Goal: Information Seeking & Learning: Learn about a topic

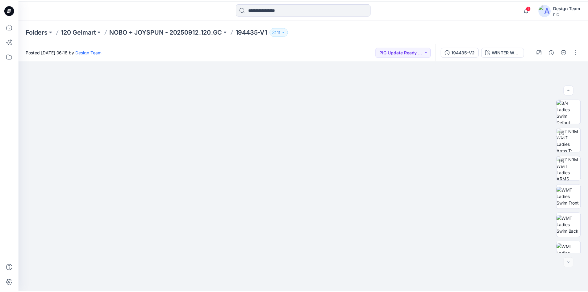
scroll to position [126, 0]
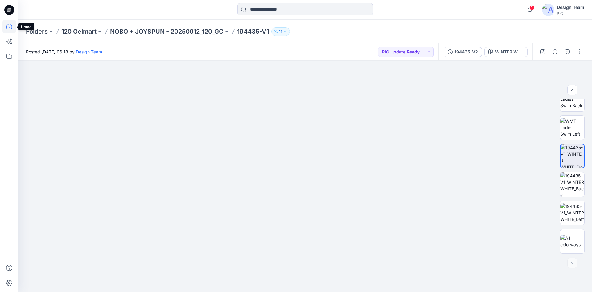
click at [7, 28] on icon at bounding box center [9, 27] width 6 height 6
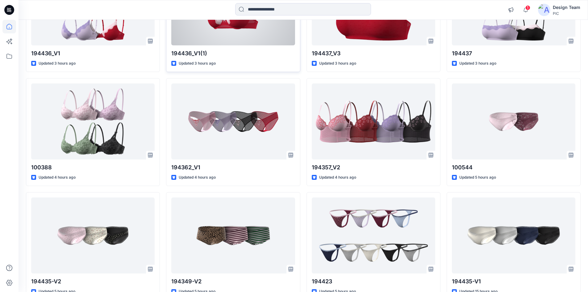
scroll to position [586, 0]
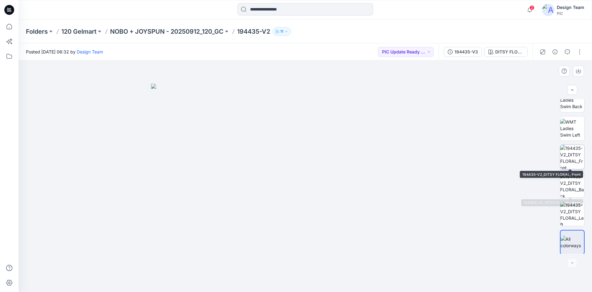
scroll to position [126, 0]
click at [569, 48] on button "button" at bounding box center [568, 52] width 10 height 10
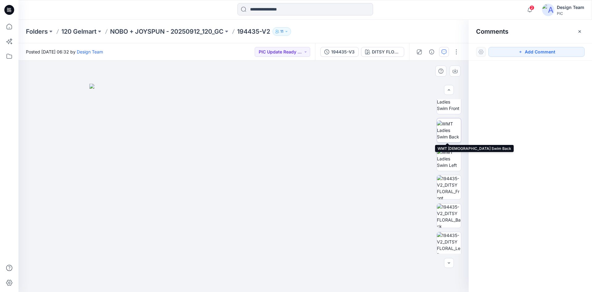
scroll to position [95, 0]
click at [447, 185] on img at bounding box center [449, 187] width 24 height 24
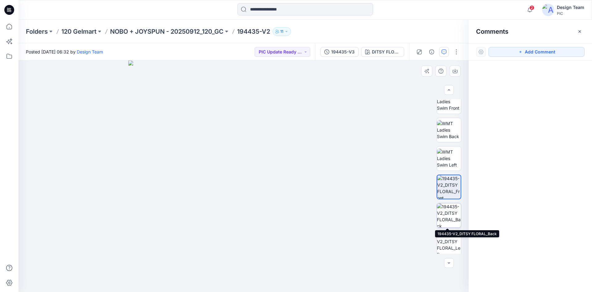
click at [446, 214] on img at bounding box center [449, 215] width 24 height 24
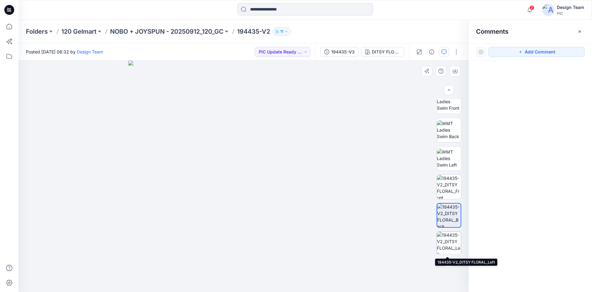
click at [443, 236] on img at bounding box center [449, 243] width 24 height 24
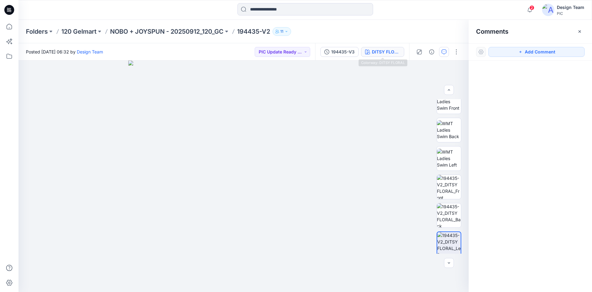
click at [386, 52] on div "DITSY FLORAL" at bounding box center [386, 51] width 28 height 7
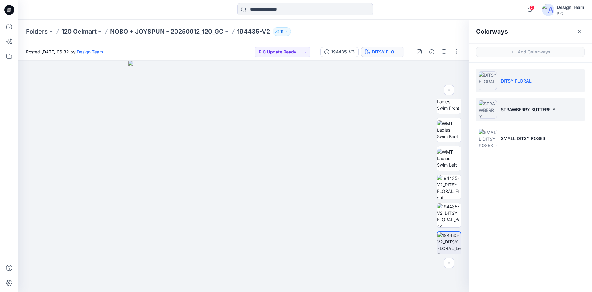
click at [529, 115] on li "STRAWBERRY BUTTERFLY" at bounding box center [530, 109] width 109 height 23
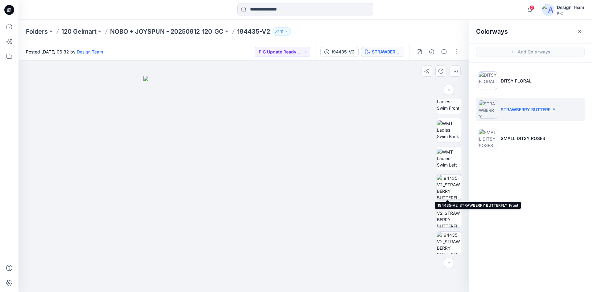
click at [452, 183] on img at bounding box center [449, 187] width 24 height 24
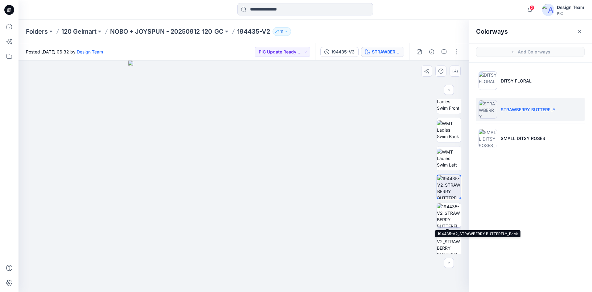
click at [449, 219] on img at bounding box center [449, 215] width 24 height 24
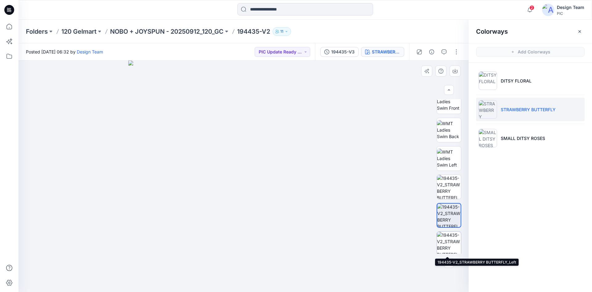
click at [448, 237] on img at bounding box center [449, 243] width 24 height 24
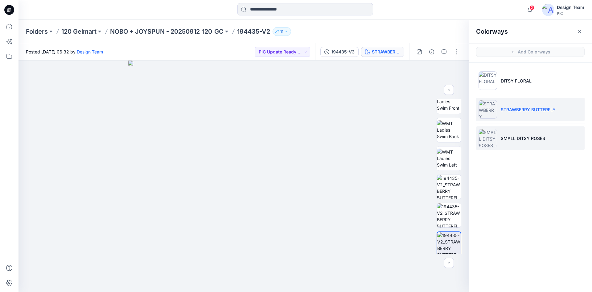
click at [524, 138] on p "SMALL DITSY ROSES" at bounding box center [523, 138] width 44 height 6
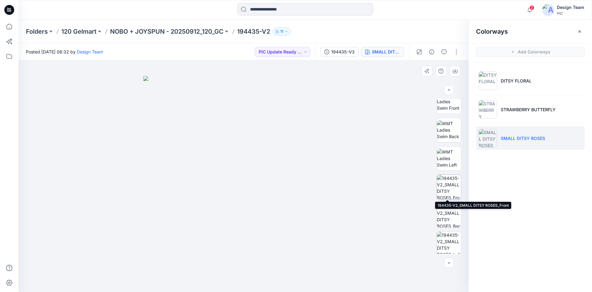
click at [453, 194] on img at bounding box center [449, 187] width 24 height 24
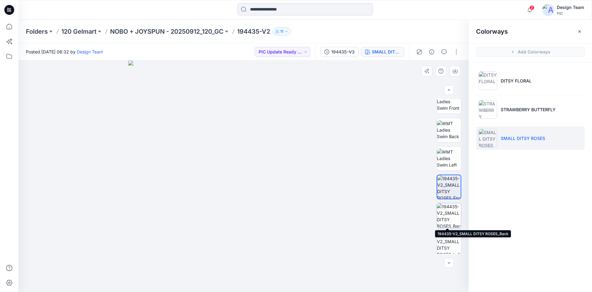
click at [450, 212] on img at bounding box center [449, 215] width 24 height 24
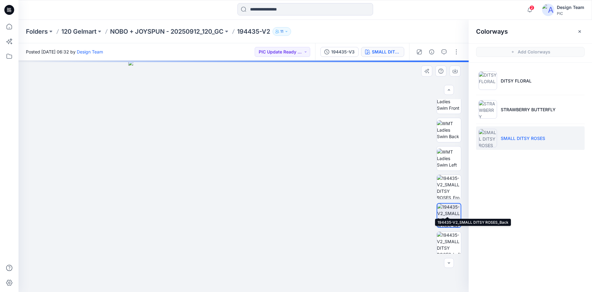
scroll to position [126, 0]
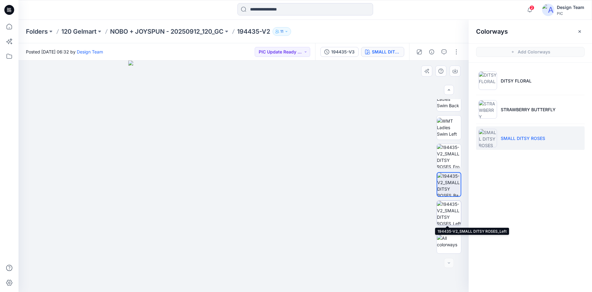
click at [446, 215] on img at bounding box center [449, 213] width 24 height 24
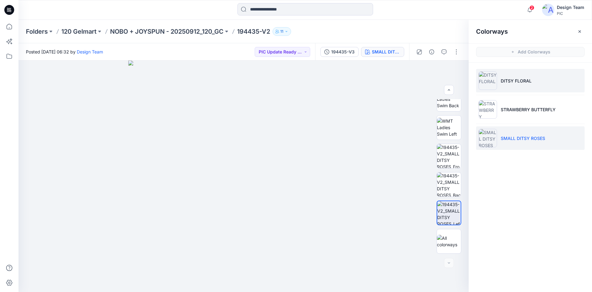
click at [496, 79] on img at bounding box center [488, 80] width 19 height 19
